Goal: Check status: Check status

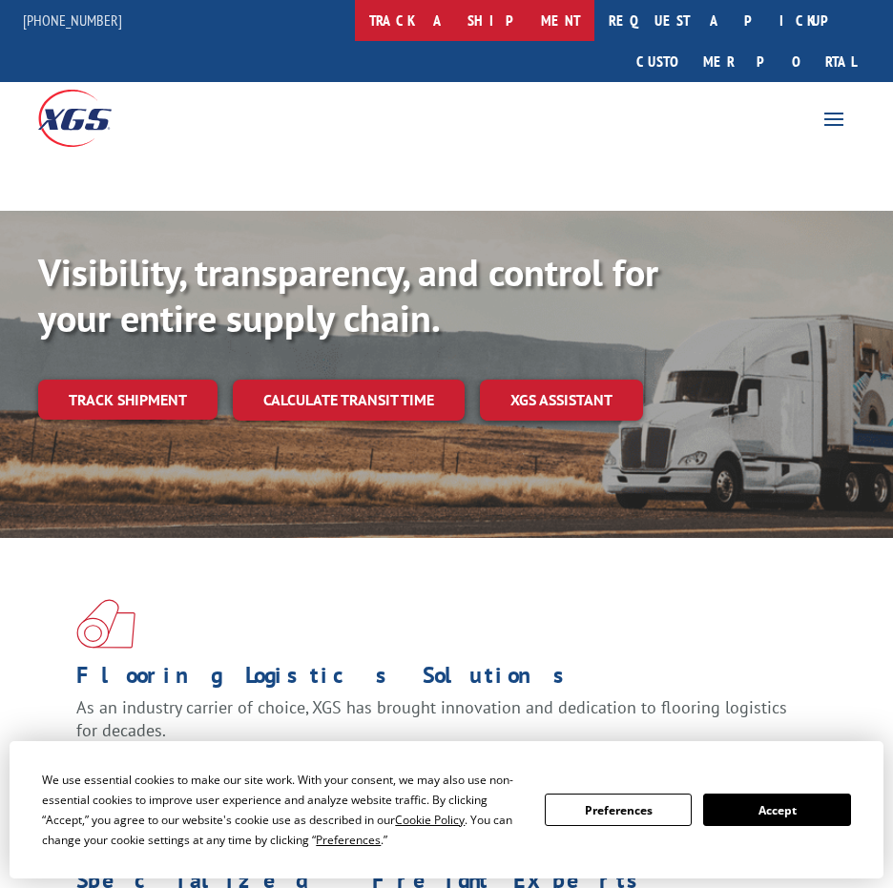
click at [549, 23] on link "track a shipment" at bounding box center [474, 20] width 239 height 41
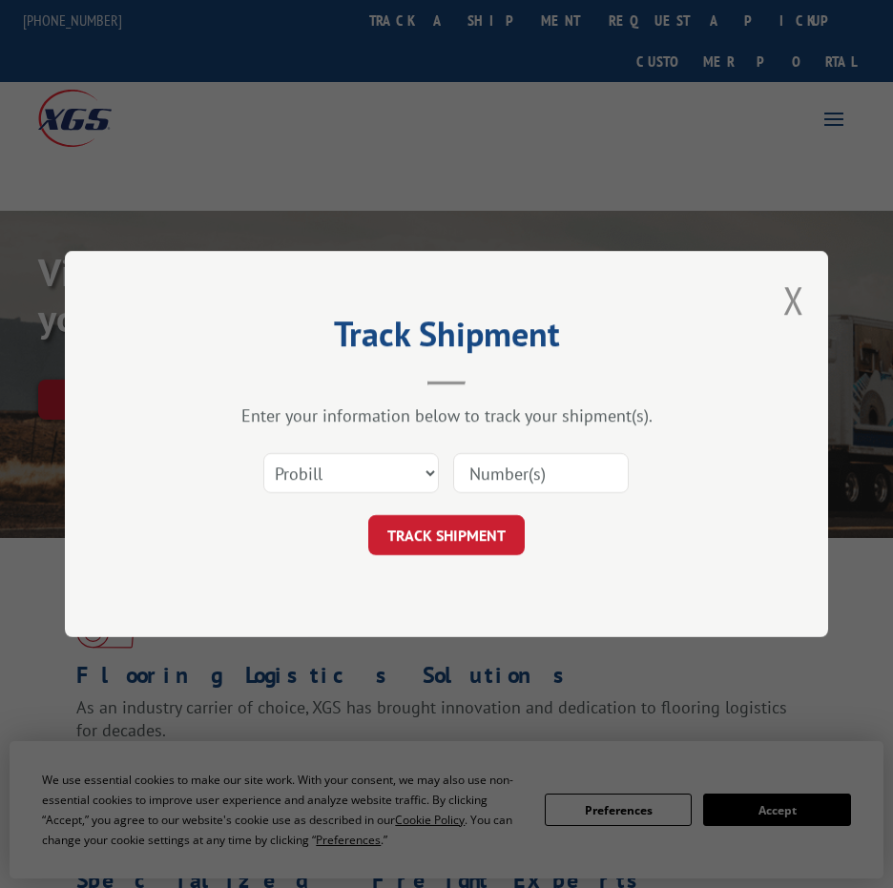
click at [517, 469] on input at bounding box center [541, 473] width 176 height 40
paste input "17501750"
type input "17501750"
click at [447, 550] on button "TRACK SHIPMENT" at bounding box center [446, 535] width 156 height 40
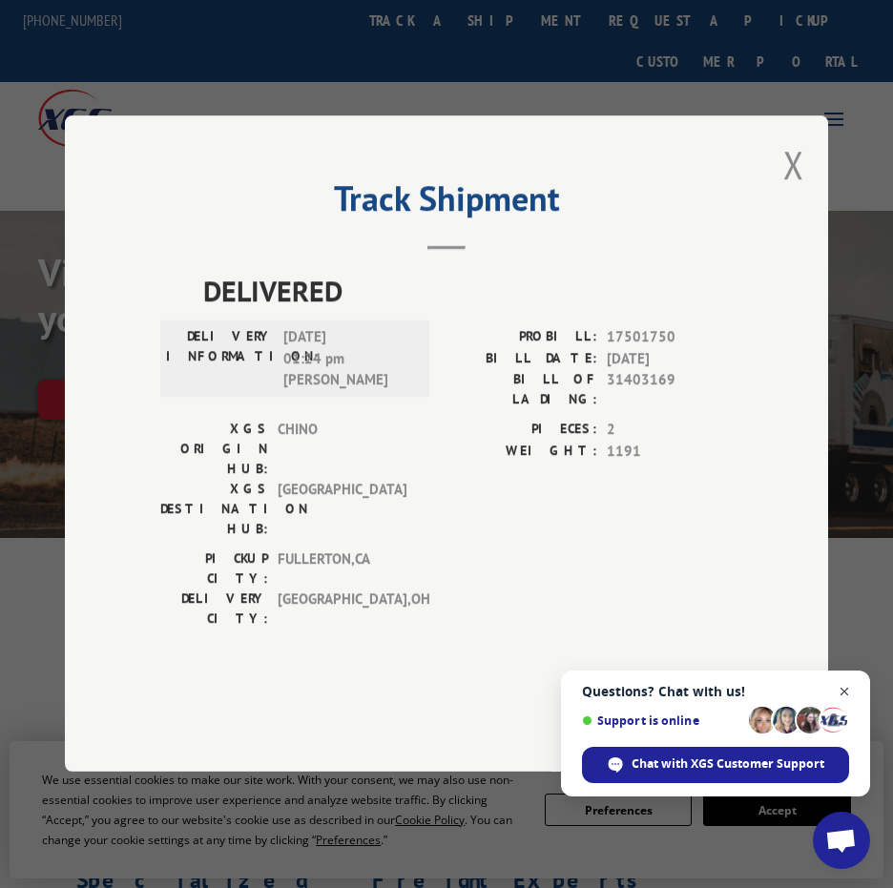
click at [844, 688] on span "Close chat" at bounding box center [845, 692] width 24 height 24
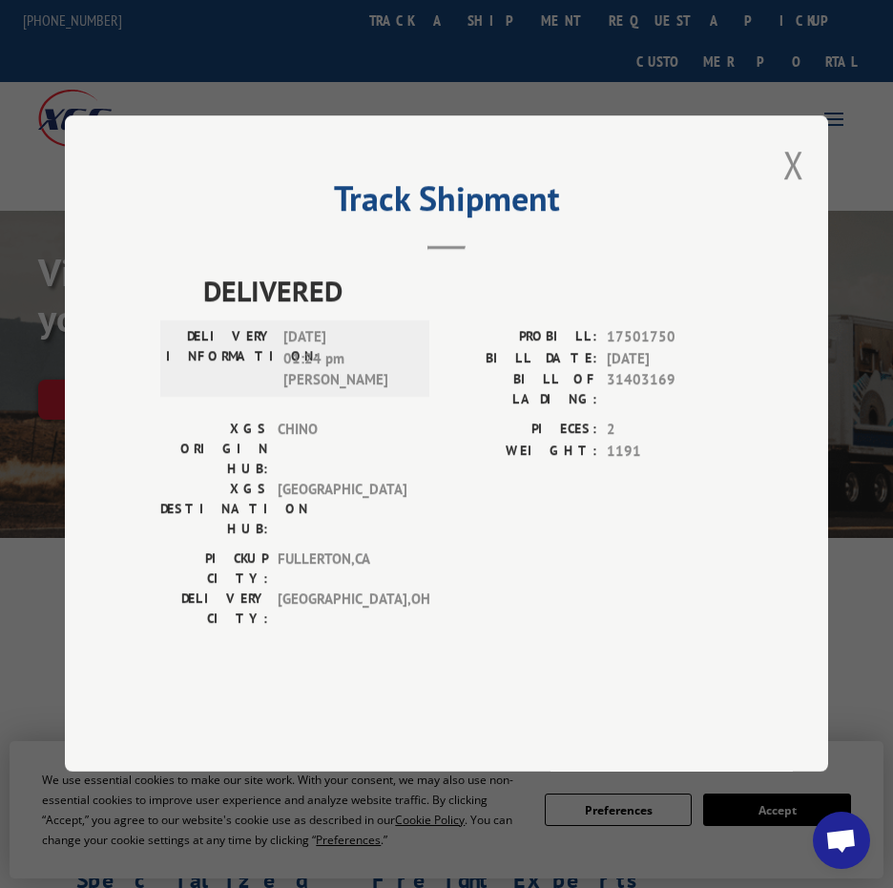
scroll to position [95, 0]
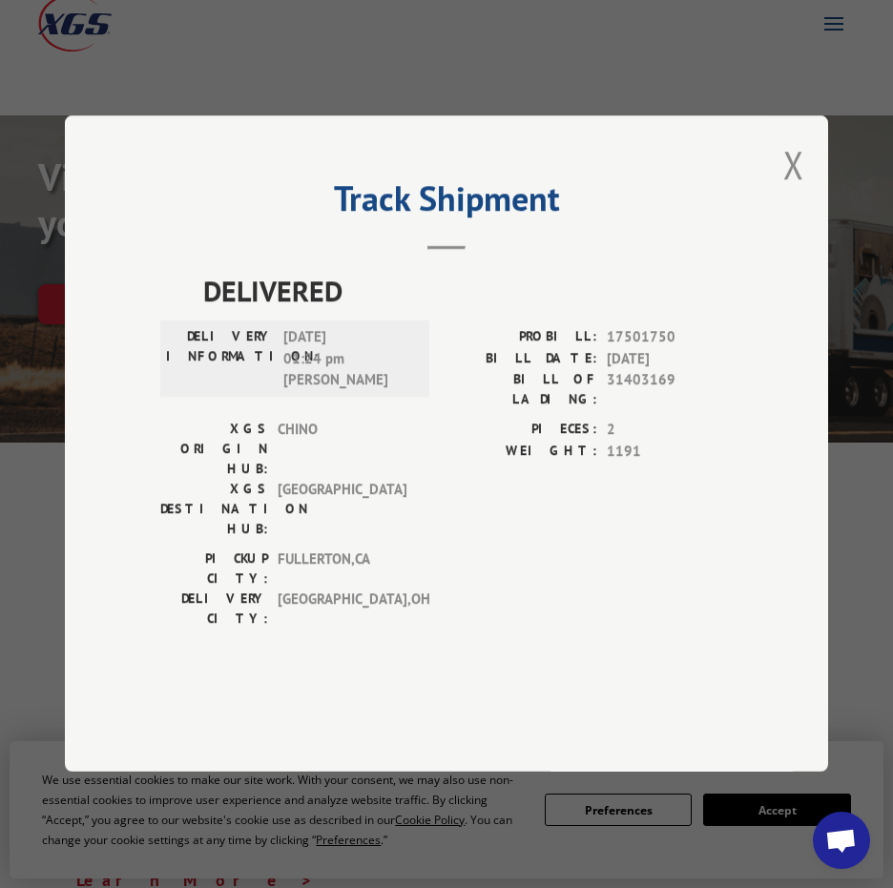
click at [325, 398] on div "DELIVERY INFORMATION: [DATE] 01:24 pm [PERSON_NAME]" at bounding box center [294, 360] width 269 height 76
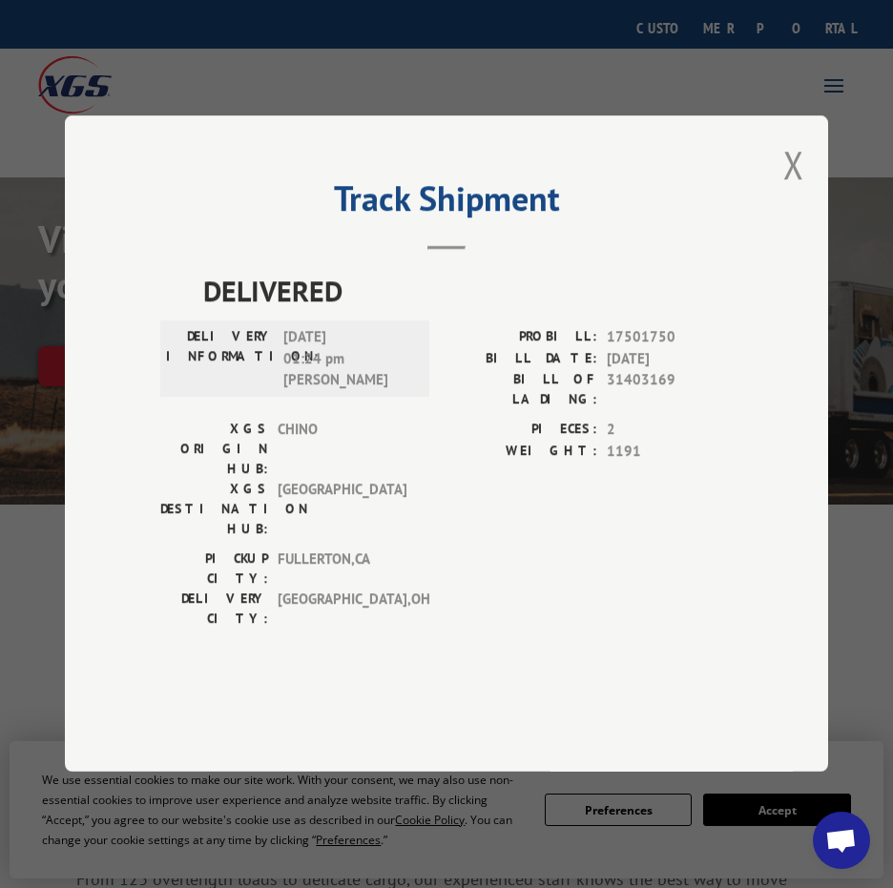
scroll to position [0, 0]
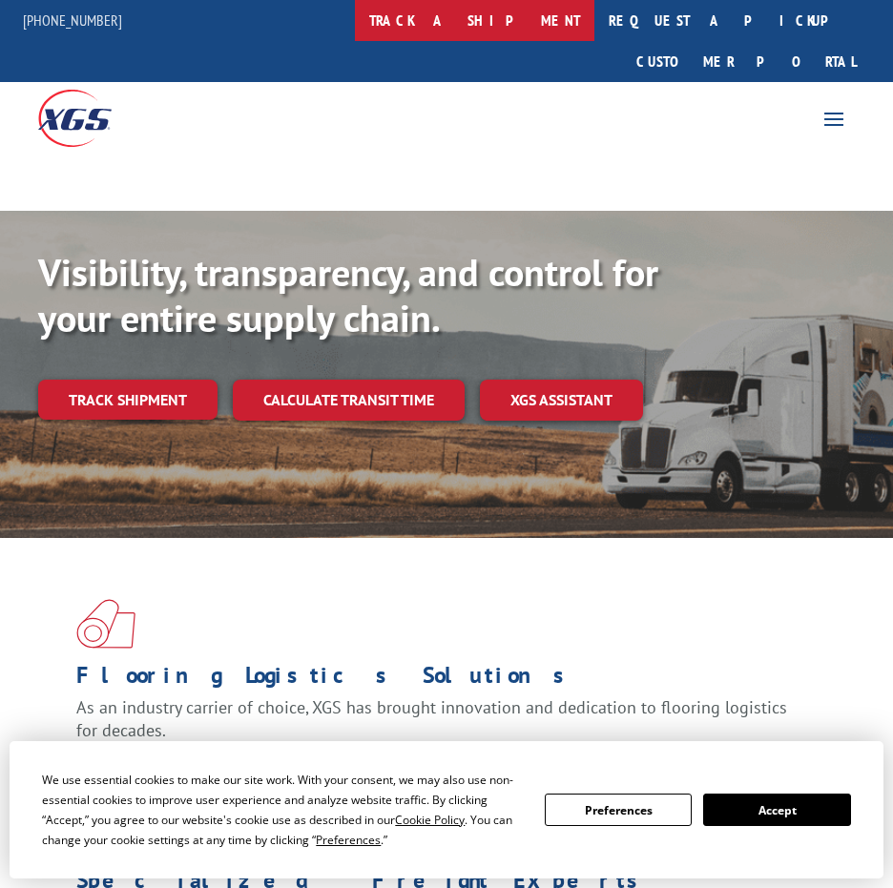
click at [541, 20] on link "track a shipment" at bounding box center [474, 20] width 239 height 41
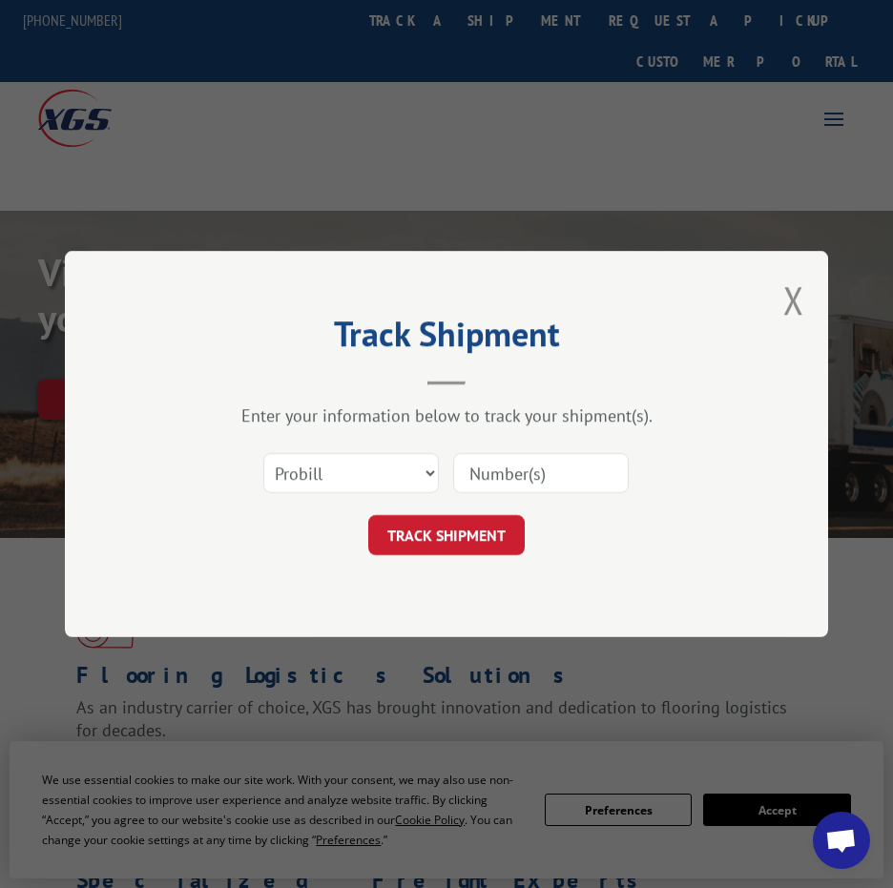
click at [508, 459] on input at bounding box center [541, 473] width 176 height 40
paste input "[DATE] 13:25 GMT-05:00"
type input "[DATE] 13:25 GMT-05:00"
click at [420, 551] on button "TRACK SHIPMENT" at bounding box center [446, 535] width 156 height 40
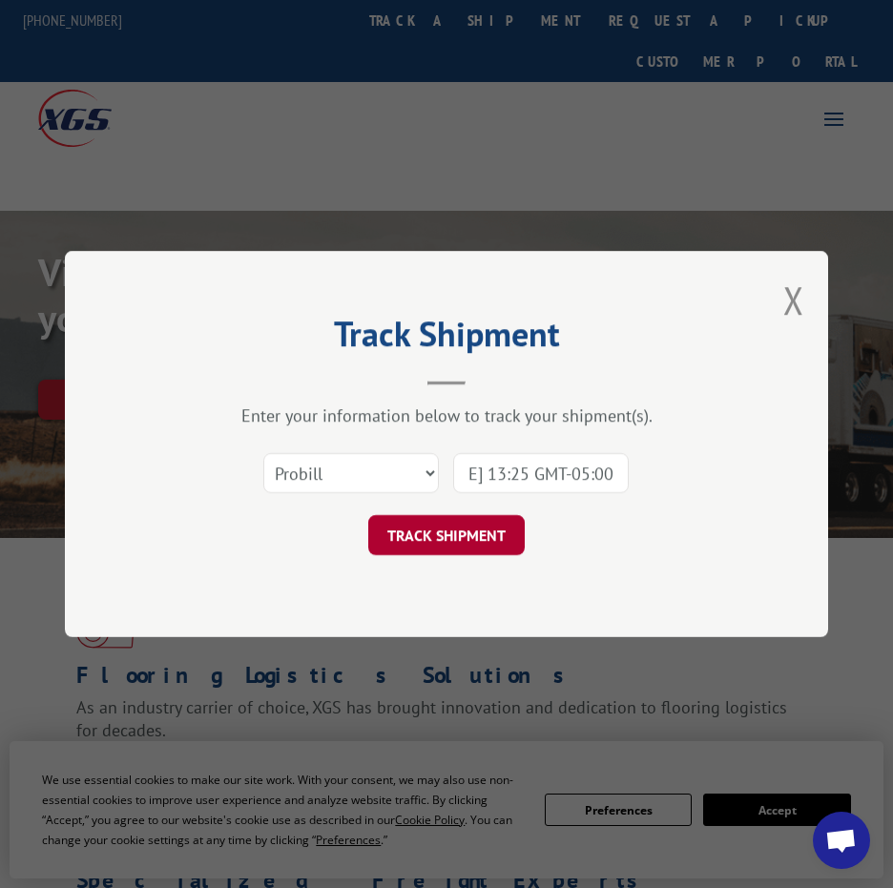
scroll to position [0, 0]
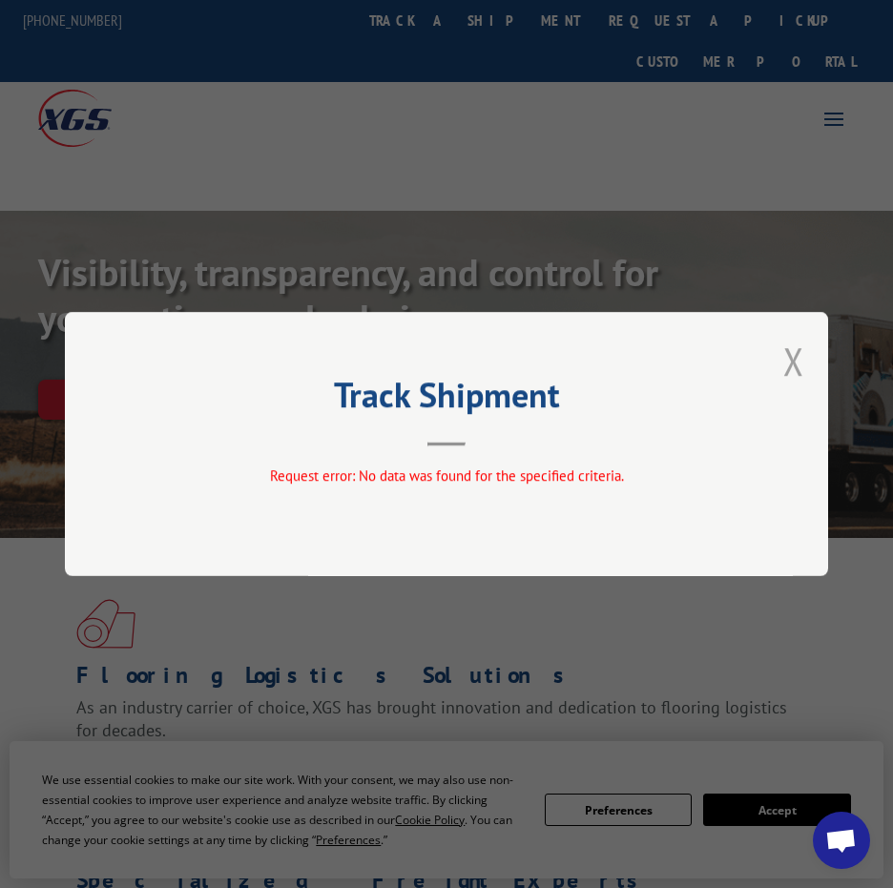
click at [793, 356] on button "Close modal" at bounding box center [793, 361] width 21 height 51
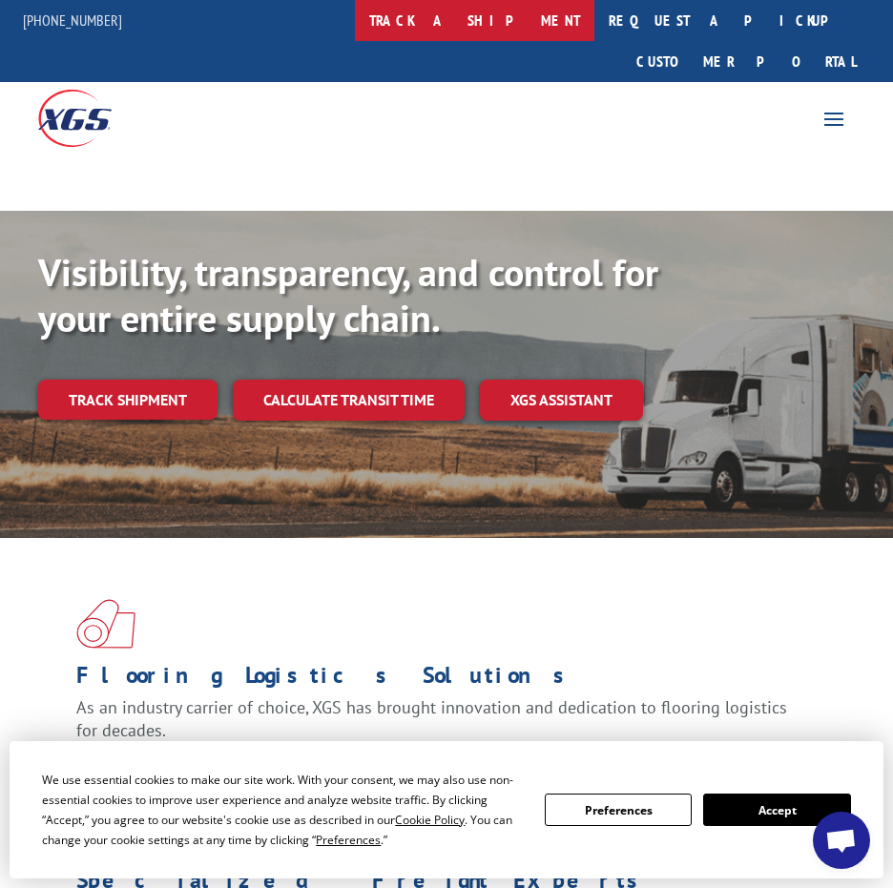
click at [491, 22] on link "track a shipment" at bounding box center [474, 20] width 239 height 41
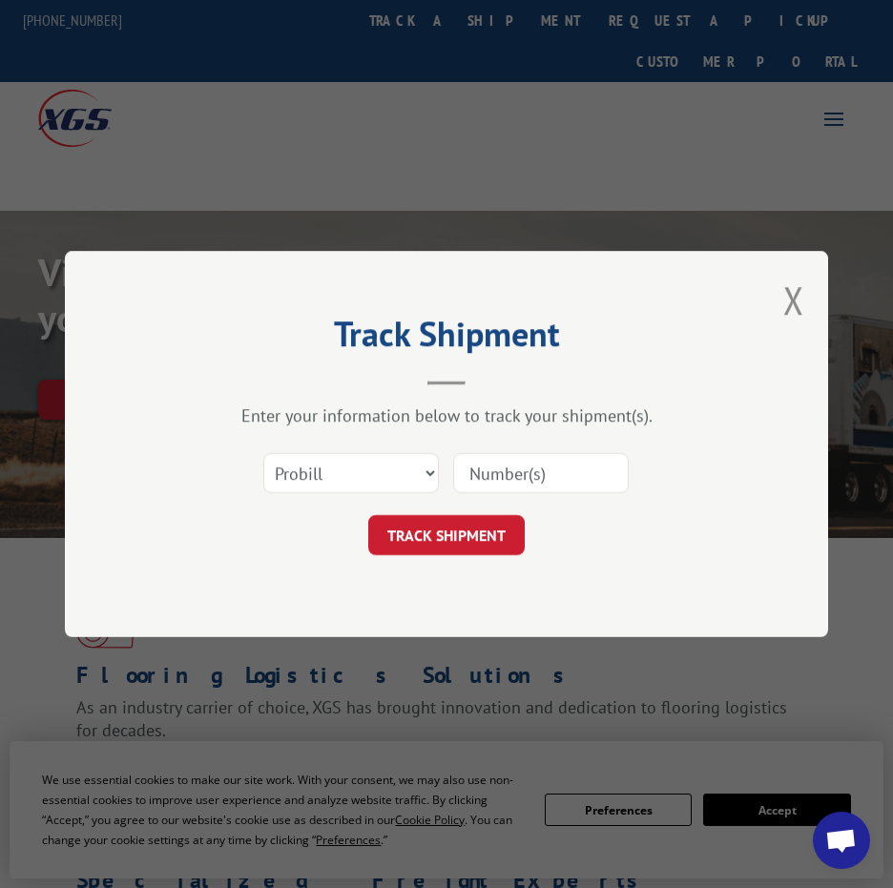
click at [515, 477] on input at bounding box center [541, 473] width 176 height 40
paste input "17501750"
type input "17501750"
click at [443, 536] on button "TRACK SHIPMENT" at bounding box center [446, 535] width 156 height 40
